Goal: Check status: Check status

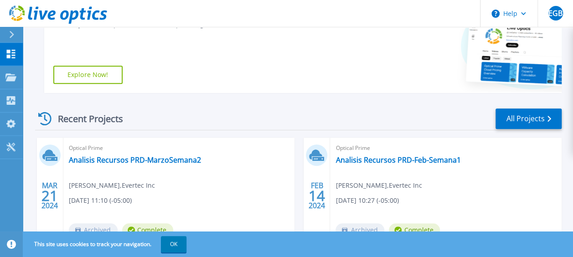
scroll to position [274, 0]
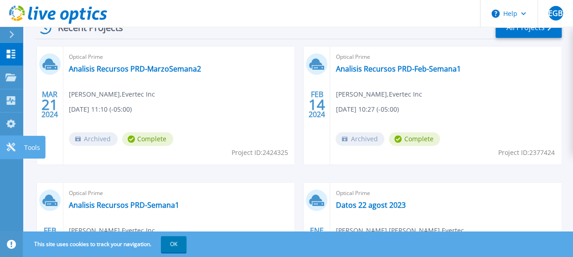
click at [7, 145] on icon at bounding box center [10, 147] width 11 height 9
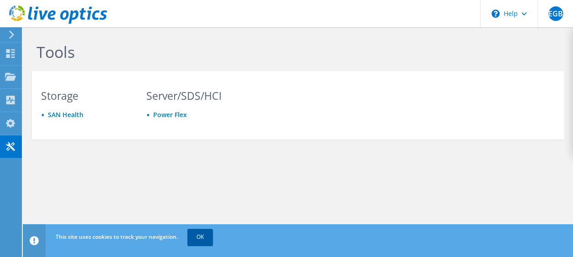
click at [201, 239] on link "OK" at bounding box center [200, 237] width 26 height 16
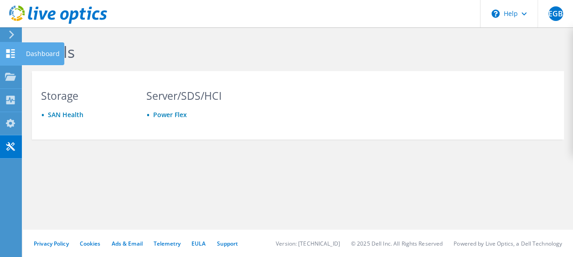
click at [10, 49] on icon at bounding box center [10, 53] width 11 height 9
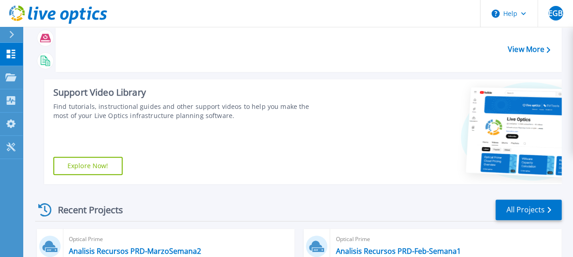
scroll to position [137, 0]
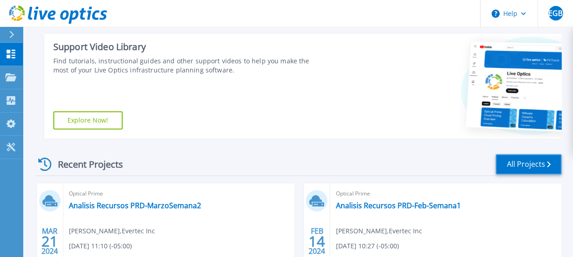
click at [527, 164] on link "All Projects" at bounding box center [529, 164] width 66 height 21
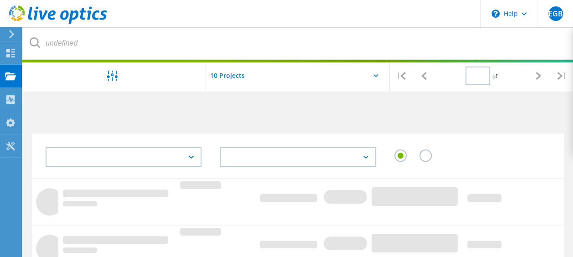
type input "1"
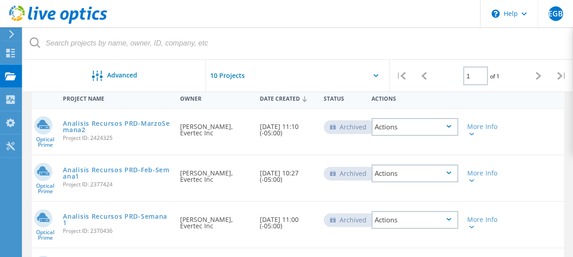
scroll to position [137, 0]
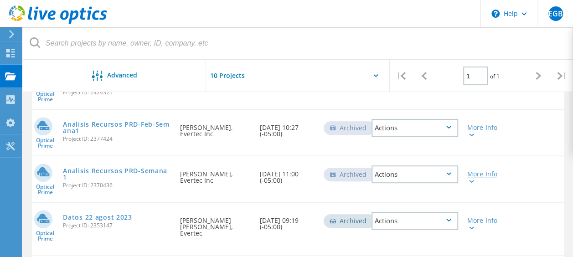
click at [472, 181] on icon at bounding box center [471, 181] width 5 height 3
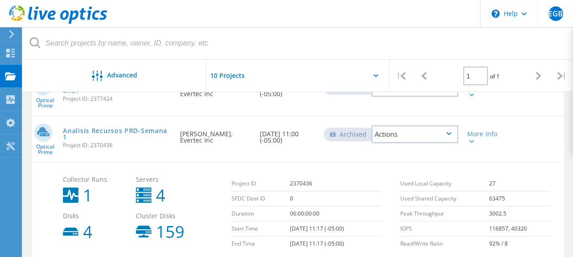
scroll to position [131, 0]
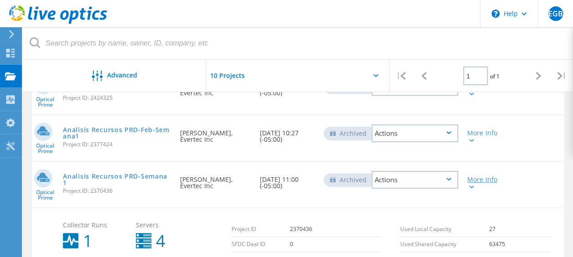
click at [472, 186] on icon at bounding box center [471, 187] width 5 height 3
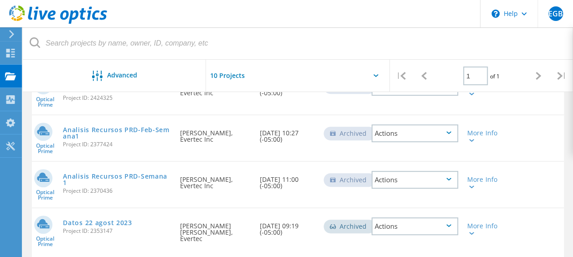
scroll to position [86, 0]
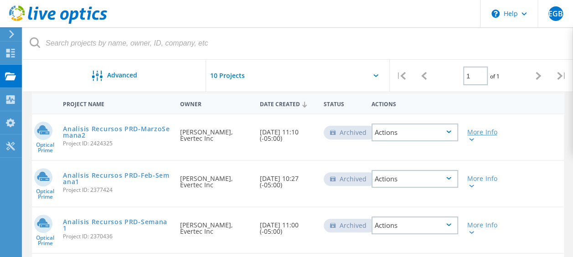
click at [474, 138] on icon at bounding box center [471, 139] width 5 height 3
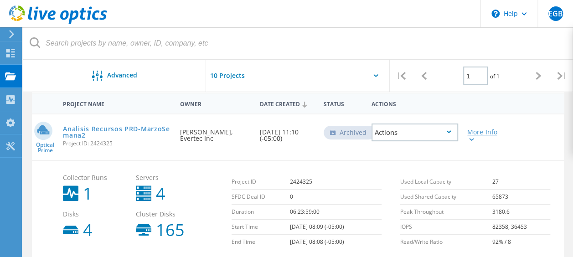
click at [473, 139] on icon at bounding box center [471, 139] width 5 height 3
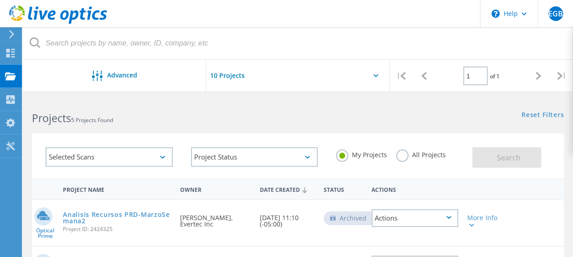
scroll to position [91, 0]
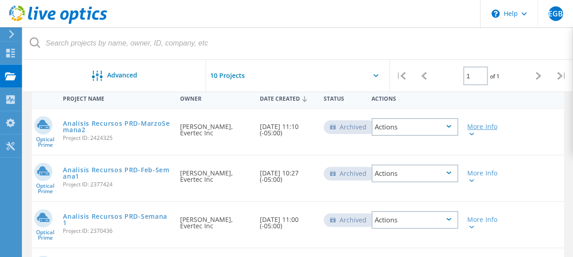
click at [473, 134] on icon at bounding box center [471, 134] width 5 height 3
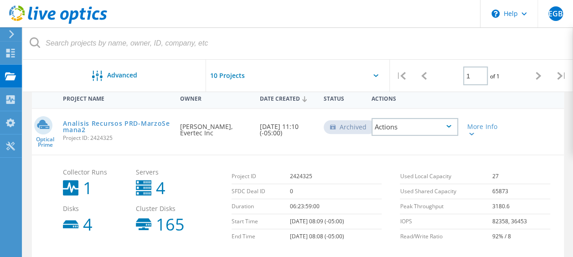
scroll to position [137, 0]
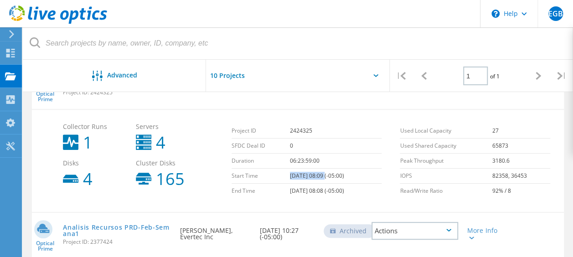
drag, startPoint x: 283, startPoint y: 176, endPoint x: 318, endPoint y: 173, distance: 35.2
click at [318, 173] on td "03/12/2024, 08:09 (-05:00)" at bounding box center [336, 176] width 92 height 15
drag, startPoint x: 318, startPoint y: 173, endPoint x: 290, endPoint y: 176, distance: 27.9
click at [294, 176] on td "03/12/2024, 08:09 (-05:00)" at bounding box center [336, 176] width 92 height 15
click at [290, 176] on td "03/12/2024, 08:09 (-05:00)" at bounding box center [336, 176] width 92 height 15
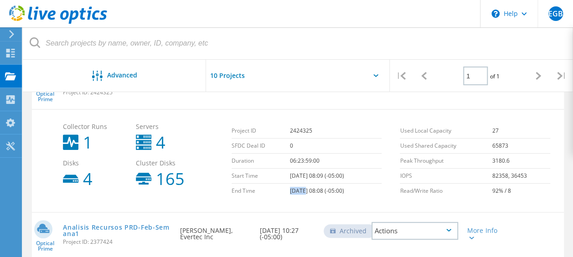
drag, startPoint x: 296, startPoint y: 189, endPoint x: 282, endPoint y: 190, distance: 14.1
click at [290, 190] on td "03/19/2024, 08:08 (-05:00)" at bounding box center [336, 191] width 92 height 15
click at [316, 175] on td "03/12/2024, 08:09 (-05:00)" at bounding box center [336, 176] width 92 height 15
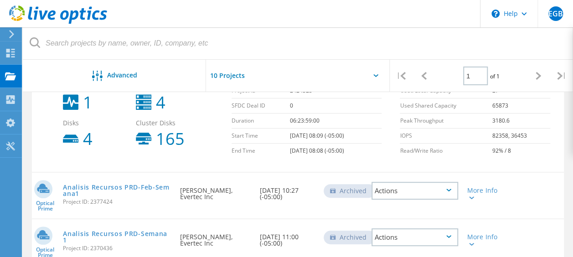
scroll to position [86, 0]
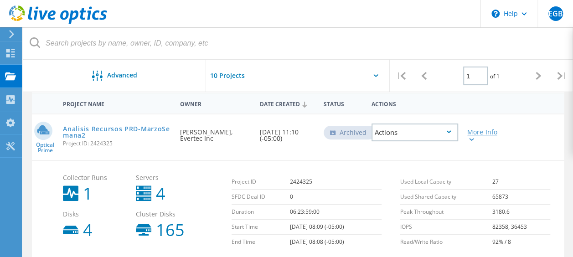
click at [474, 138] on icon at bounding box center [471, 139] width 5 height 3
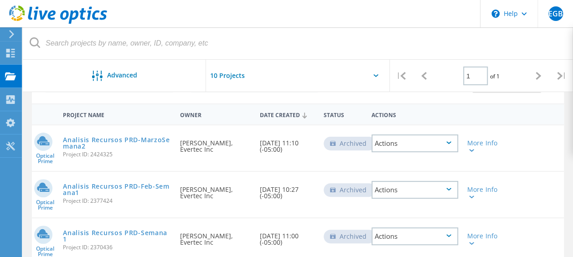
scroll to position [0, 0]
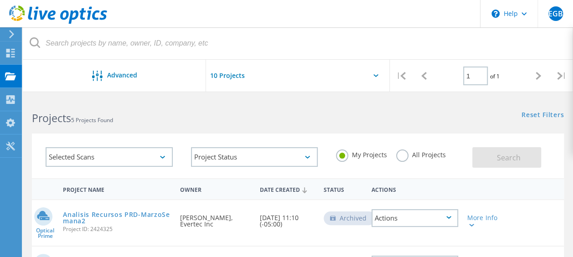
click at [567, 137] on div "Selected Scans Project Status In Progress Complete Published Anonymous Archived…" at bounding box center [298, 150] width 550 height 56
click at [473, 224] on icon at bounding box center [471, 225] width 5 height 3
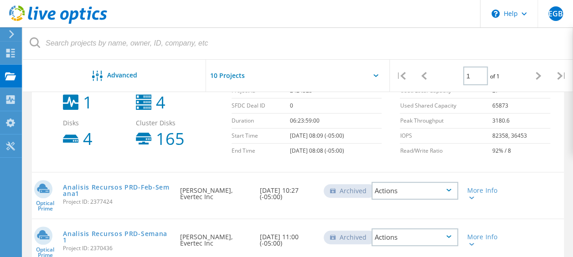
scroll to position [40, 0]
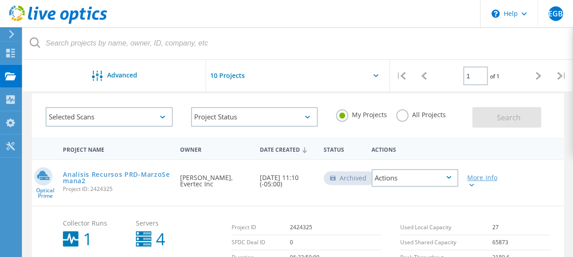
click at [471, 186] on icon at bounding box center [471, 185] width 5 height 3
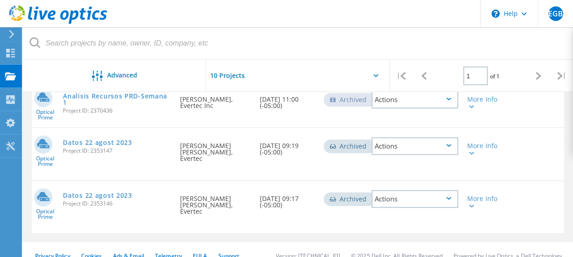
scroll to position [75, 0]
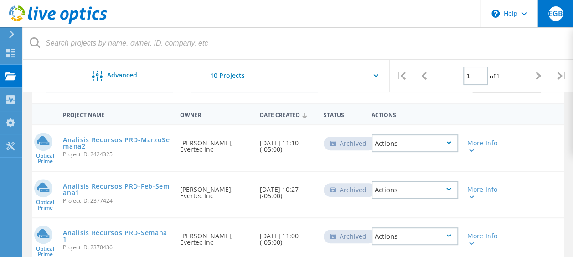
click at [548, 12] on span "EGB" at bounding box center [555, 13] width 15 height 7
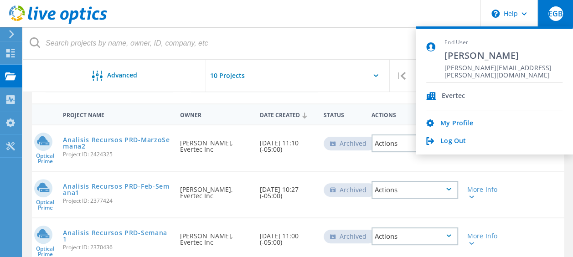
click at [465, 141] on li "Log Out" at bounding box center [494, 141] width 136 height 9
click at [448, 141] on link "Log Out" at bounding box center [453, 141] width 26 height 9
